Goal: Navigation & Orientation: Understand site structure

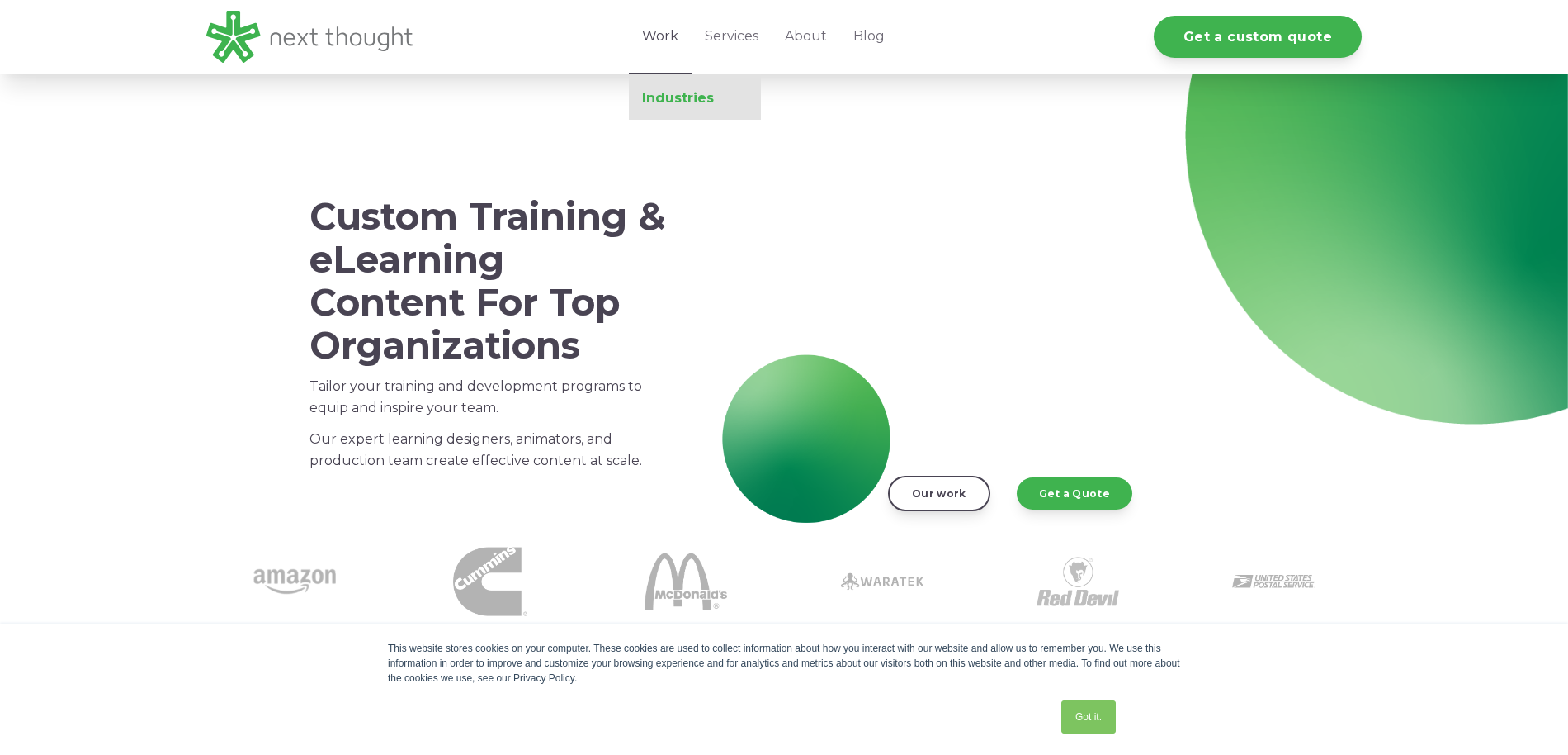
click at [669, 101] on link "Industries" at bounding box center [695, 98] width 132 height 16
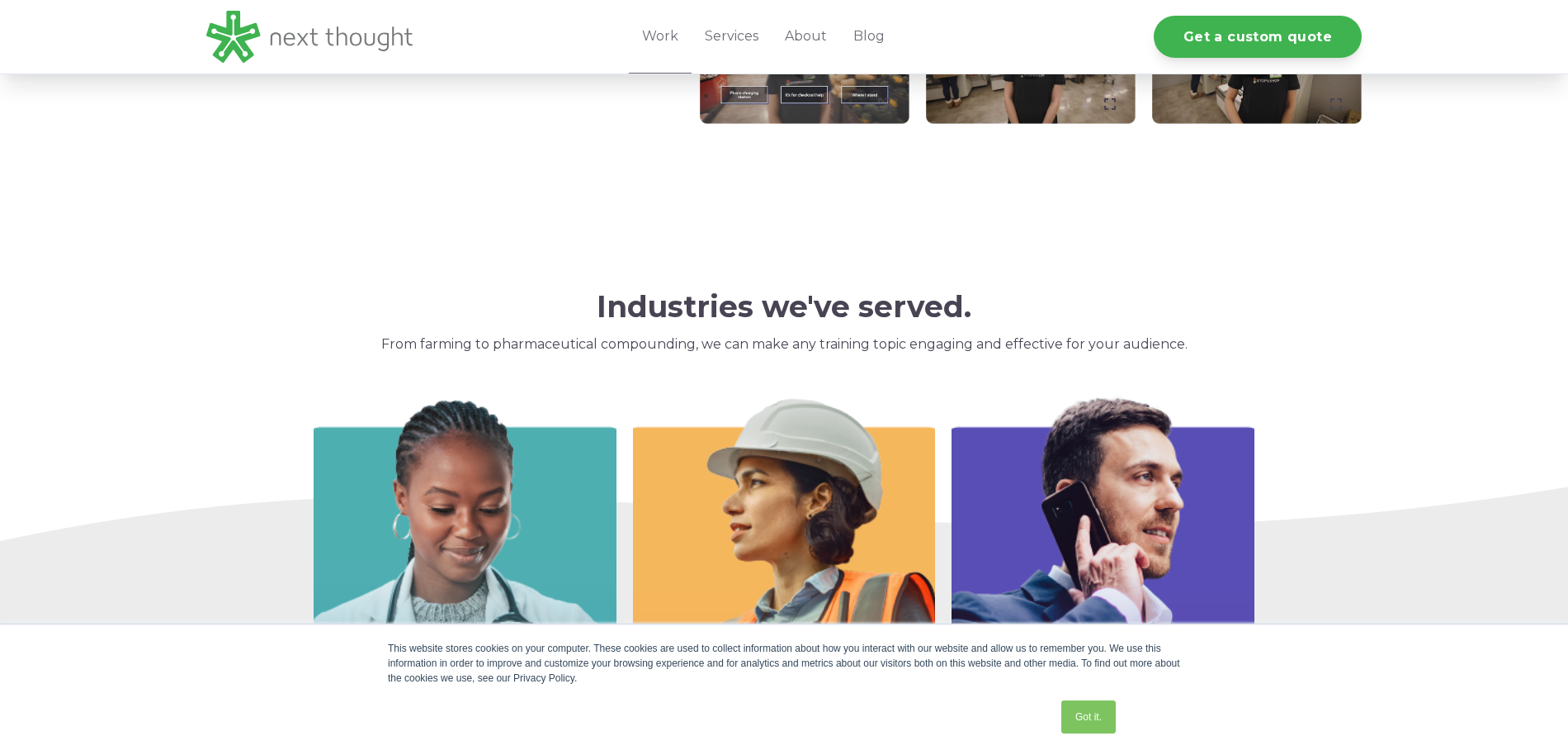
scroll to position [2155, 0]
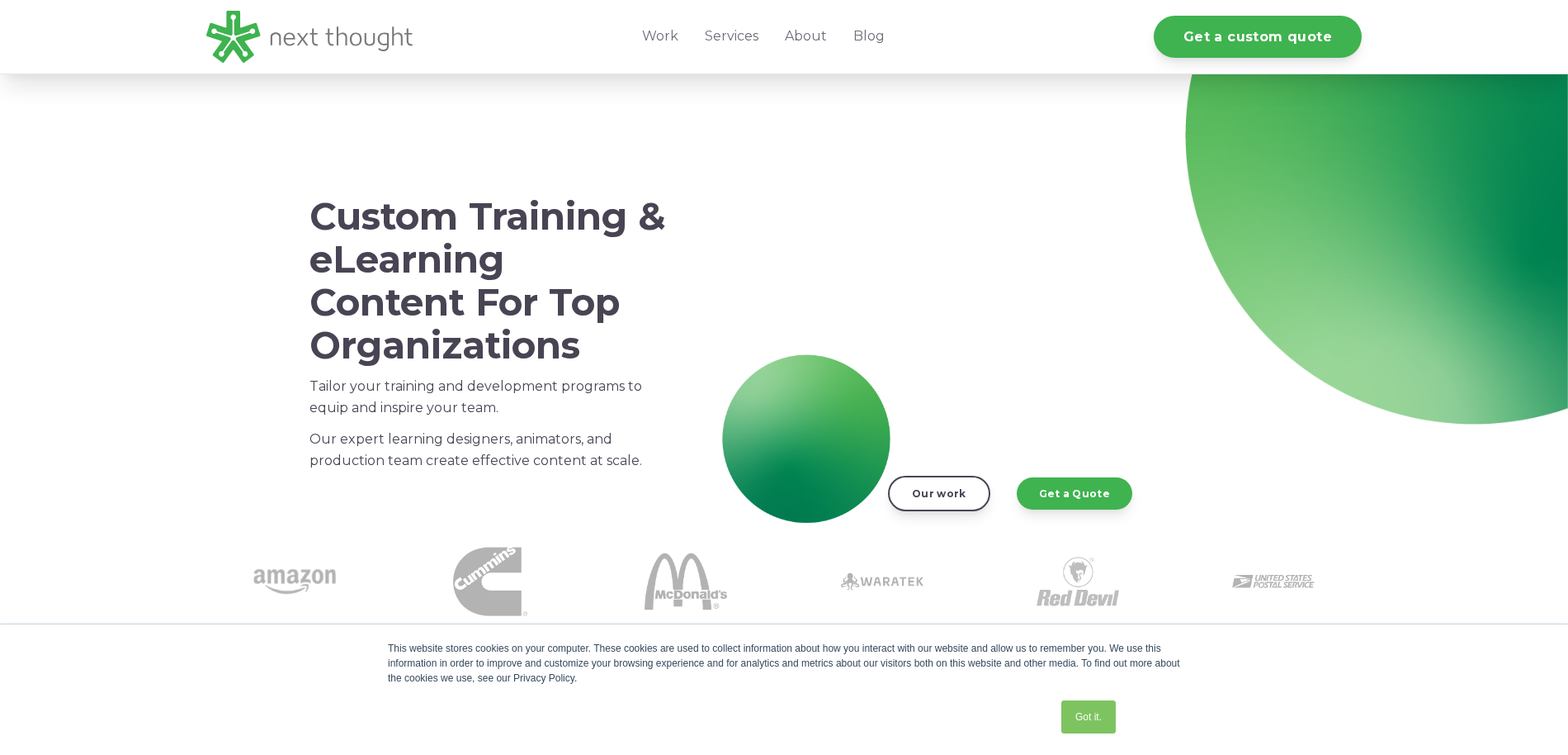
scroll to position [1, 0]
click at [805, 40] on link "About" at bounding box center [806, 36] width 68 height 74
click at [821, 35] on link "About" at bounding box center [806, 36] width 68 height 74
click at [809, 34] on link "About" at bounding box center [806, 36] width 68 height 74
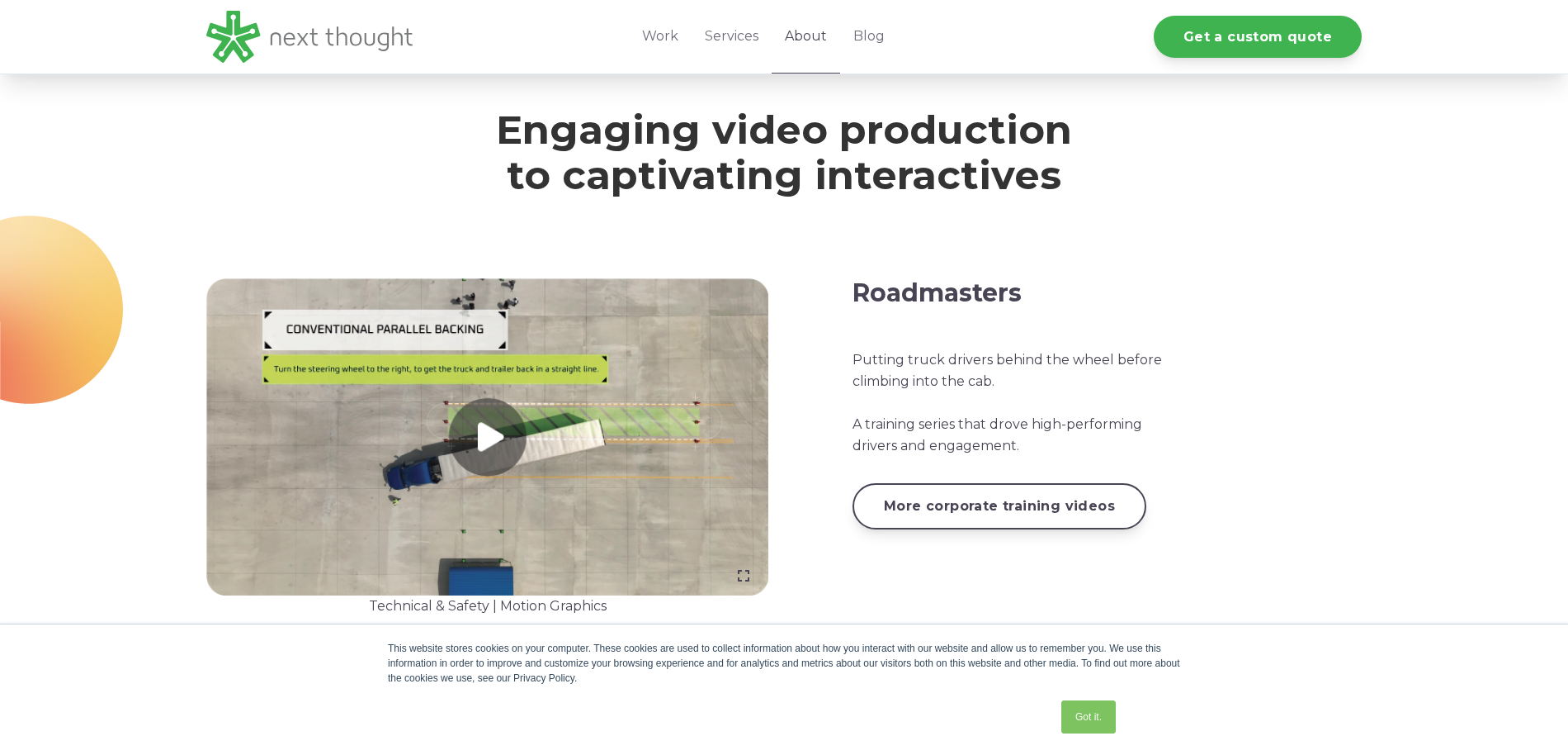
scroll to position [1282, 0]
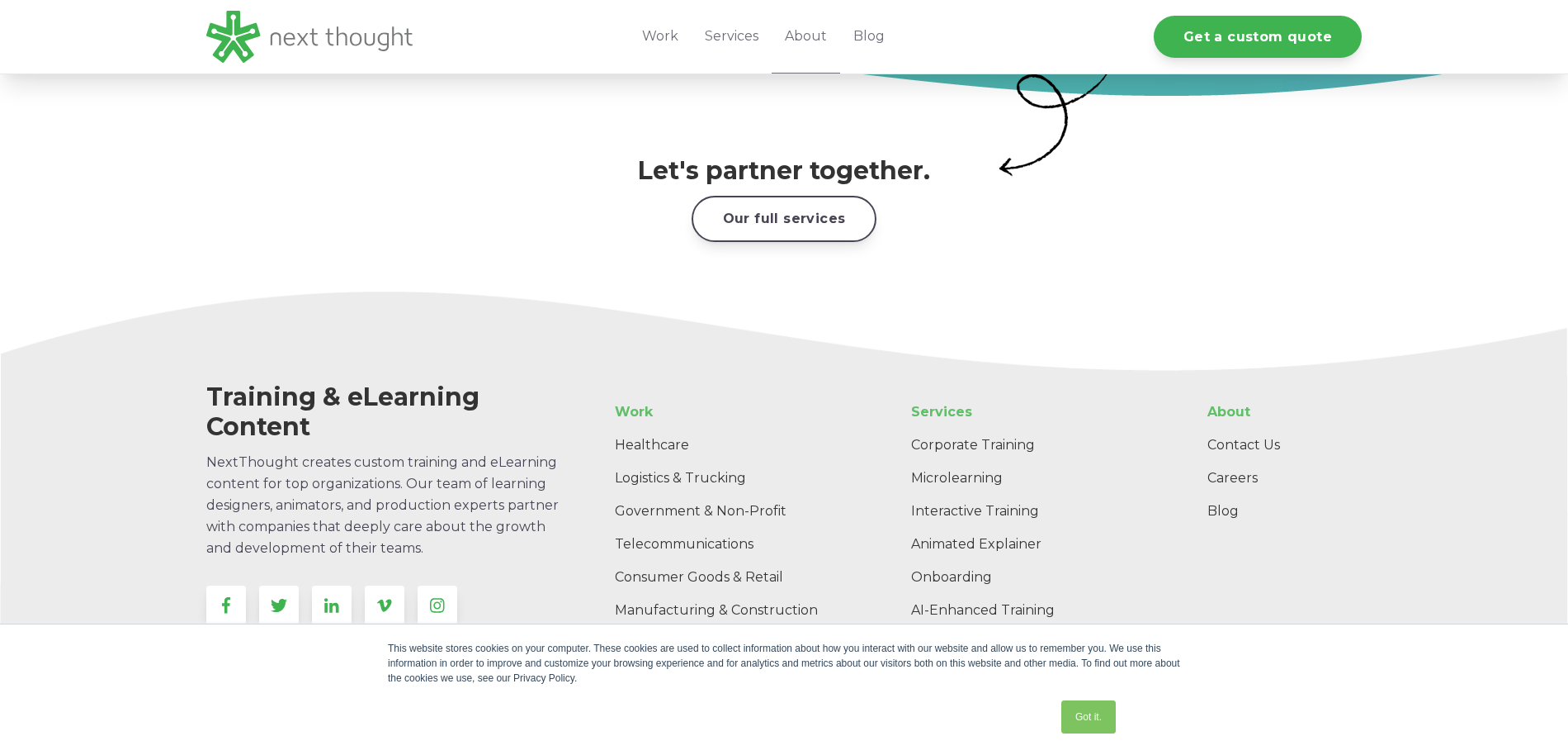
scroll to position [2665, 0]
